Goal: Find specific page/section: Find specific page/section

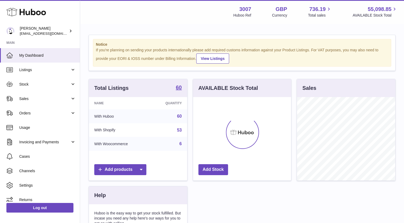
scroll to position [83, 98]
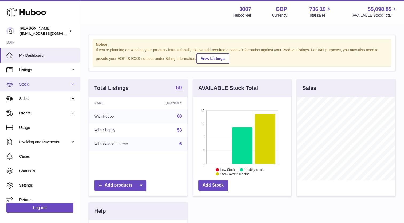
click at [45, 86] on span "Stock" at bounding box center [44, 84] width 51 height 5
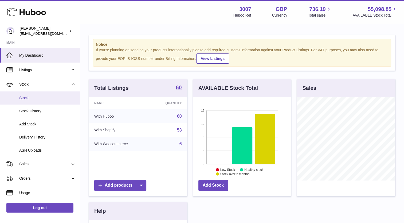
click at [42, 98] on span "Stock" at bounding box center [47, 97] width 57 height 5
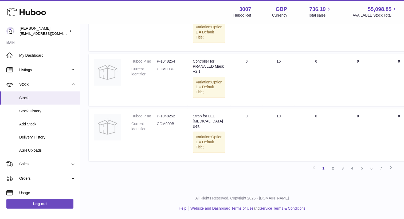
scroll to position [450, 0]
click at [334, 173] on link "2" at bounding box center [333, 168] width 10 height 10
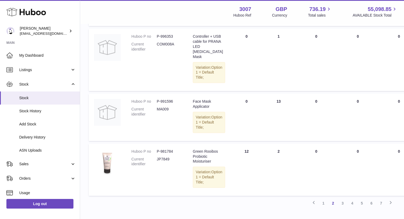
scroll to position [477, 0]
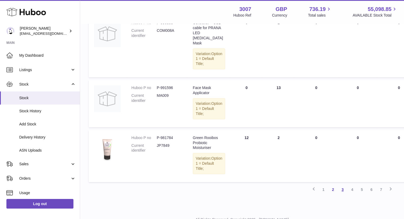
click at [342, 192] on link "3" at bounding box center [343, 190] width 10 height 10
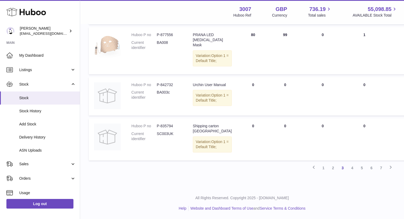
scroll to position [476, 0]
click at [353, 169] on link "4" at bounding box center [353, 168] width 10 height 10
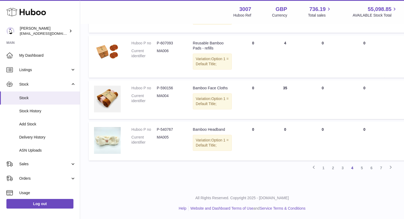
scroll to position [498, 0]
click at [362, 173] on link "5" at bounding box center [362, 168] width 10 height 10
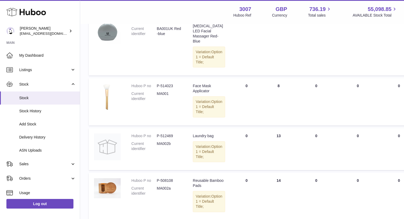
scroll to position [455, 0]
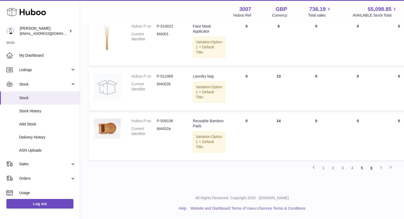
click at [370, 172] on link "6" at bounding box center [372, 168] width 10 height 10
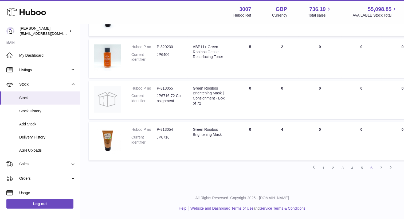
scroll to position [383, 0]
click at [380, 173] on link "7" at bounding box center [381, 168] width 10 height 10
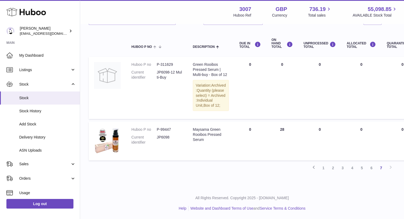
scroll to position [75, 0]
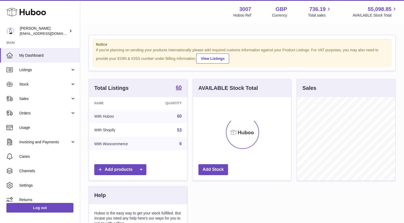
scroll to position [83, 98]
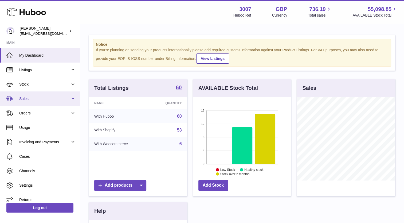
click at [36, 97] on span "Sales" at bounding box center [44, 98] width 51 height 5
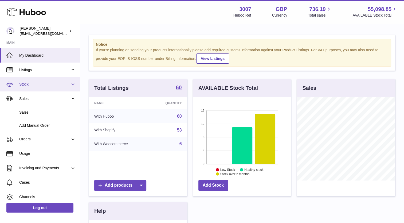
click at [32, 86] on span "Stock" at bounding box center [44, 84] width 51 height 5
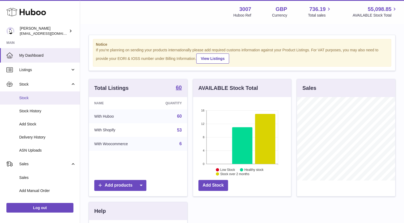
click at [27, 100] on span "Stock" at bounding box center [47, 97] width 57 height 5
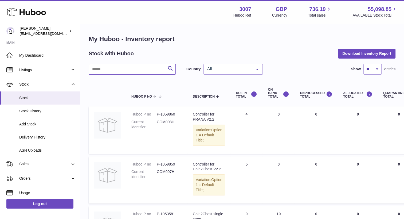
click at [135, 70] on input "text" at bounding box center [132, 69] width 87 height 11
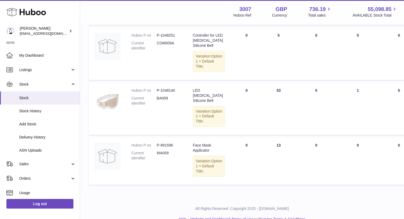
scroll to position [134, 0]
type input "***"
